Goal: Transaction & Acquisition: Download file/media

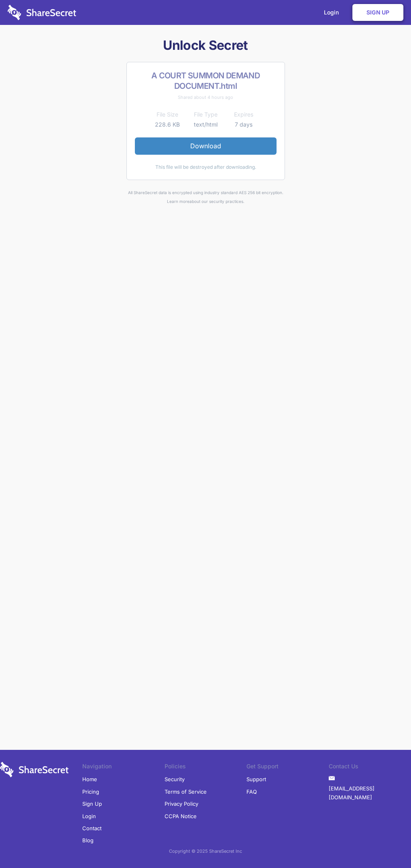
click at [206, 146] on link "Download" at bounding box center [206, 145] width 142 height 17
